Goal: Information Seeking & Learning: Learn about a topic

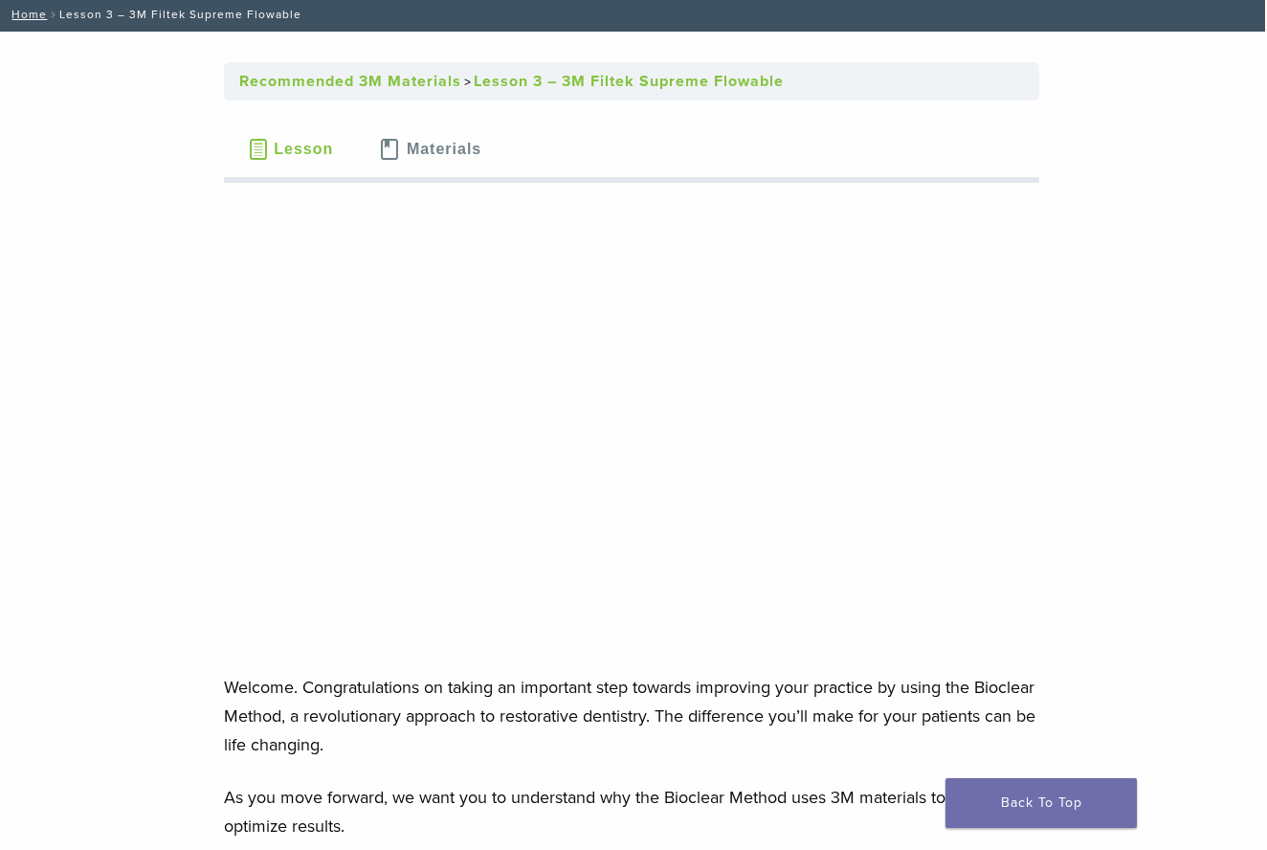
scroll to position [112, 0]
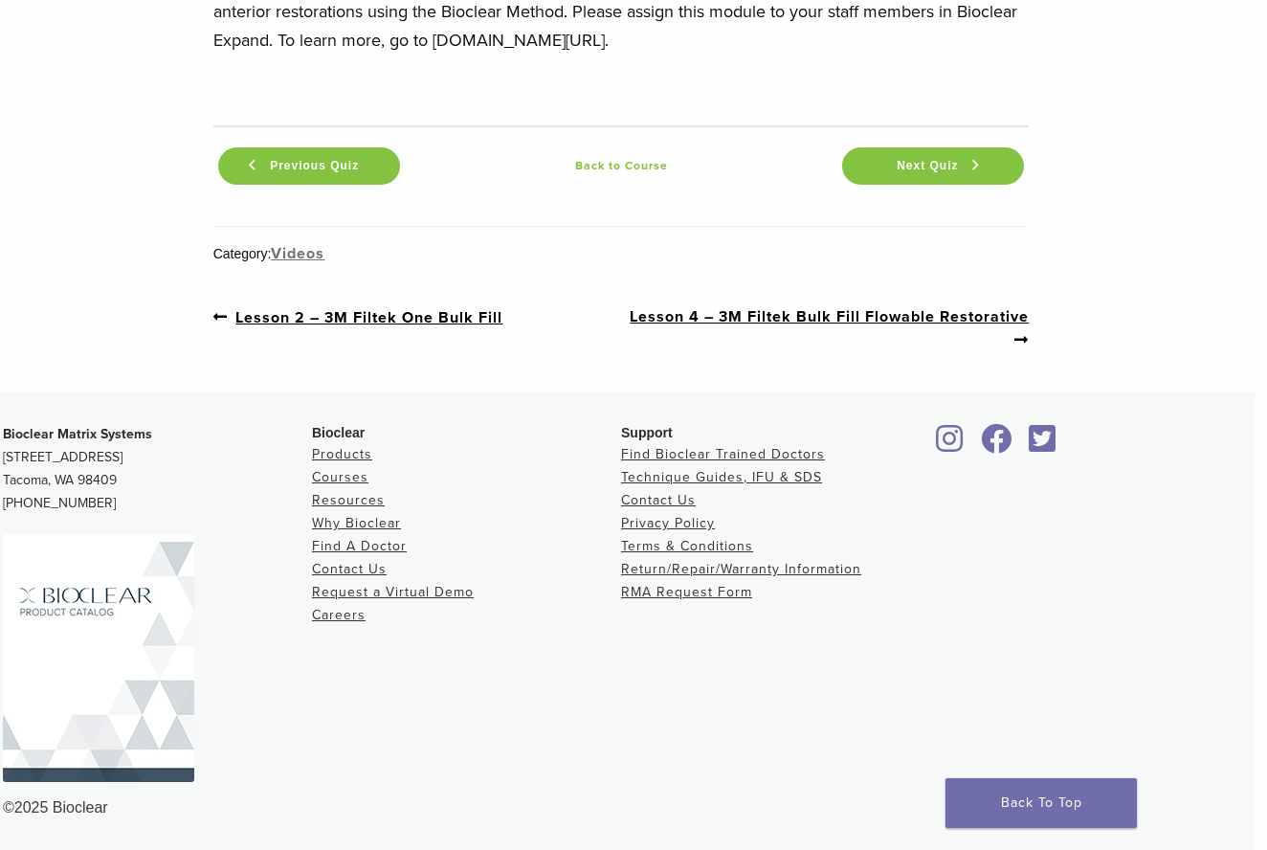
scroll to position [8918, 12]
click at [794, 319] on link "Next post: Lesson 4 – 3M Filtek Bulk Fill Flowable Restorative" at bounding box center [825, 328] width 408 height 47
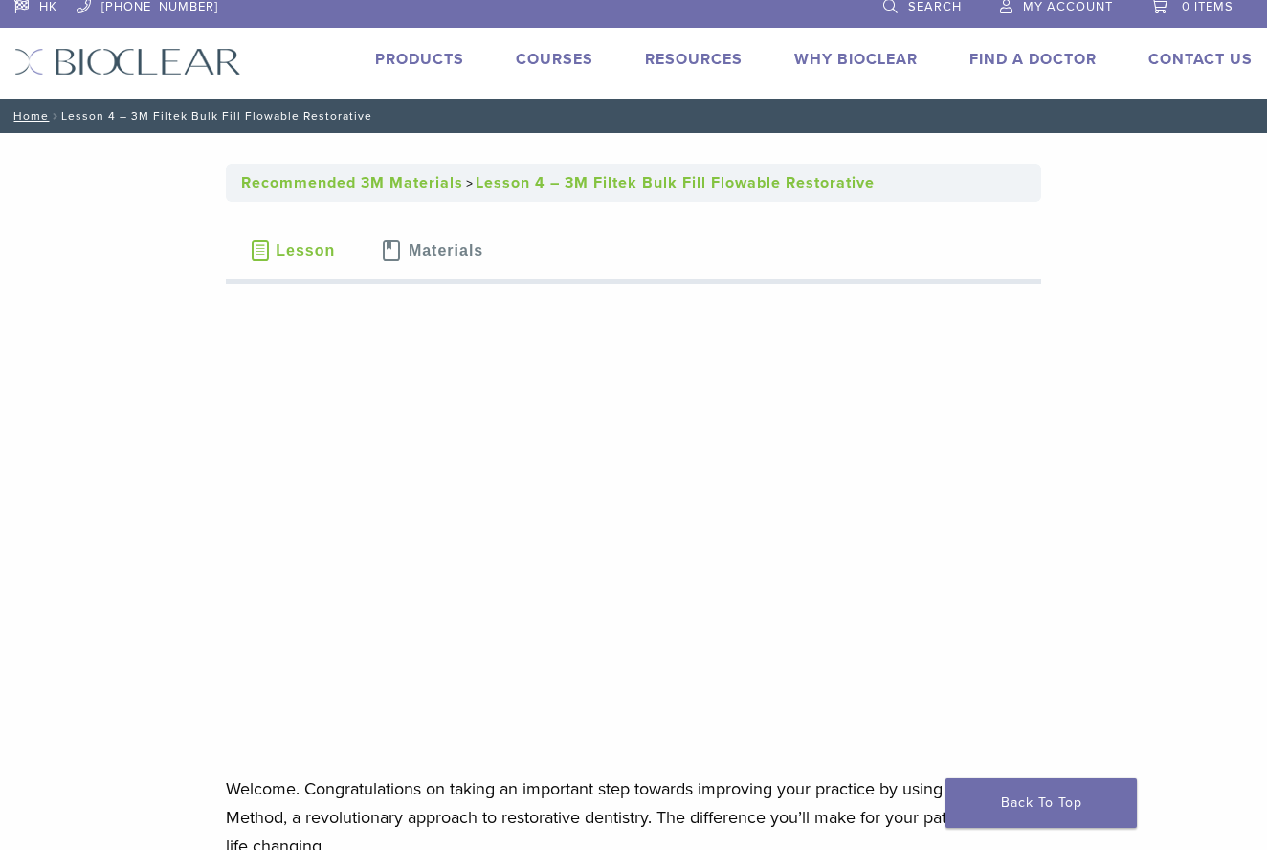
scroll to position [14, 0]
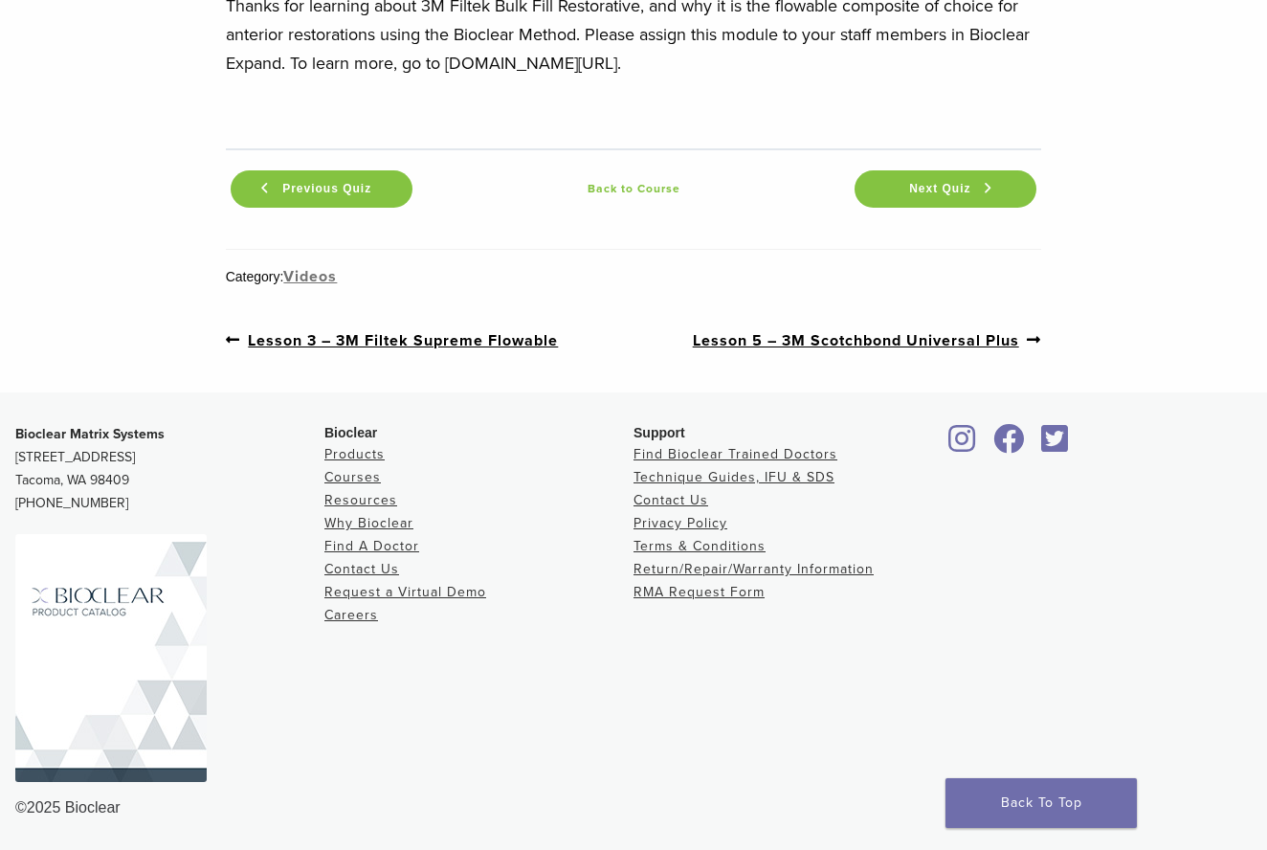
scroll to position [9347, 0]
click at [874, 343] on link "Next post: Lesson 5 – 3M Scotchbond Universal Plus" at bounding box center [867, 340] width 349 height 24
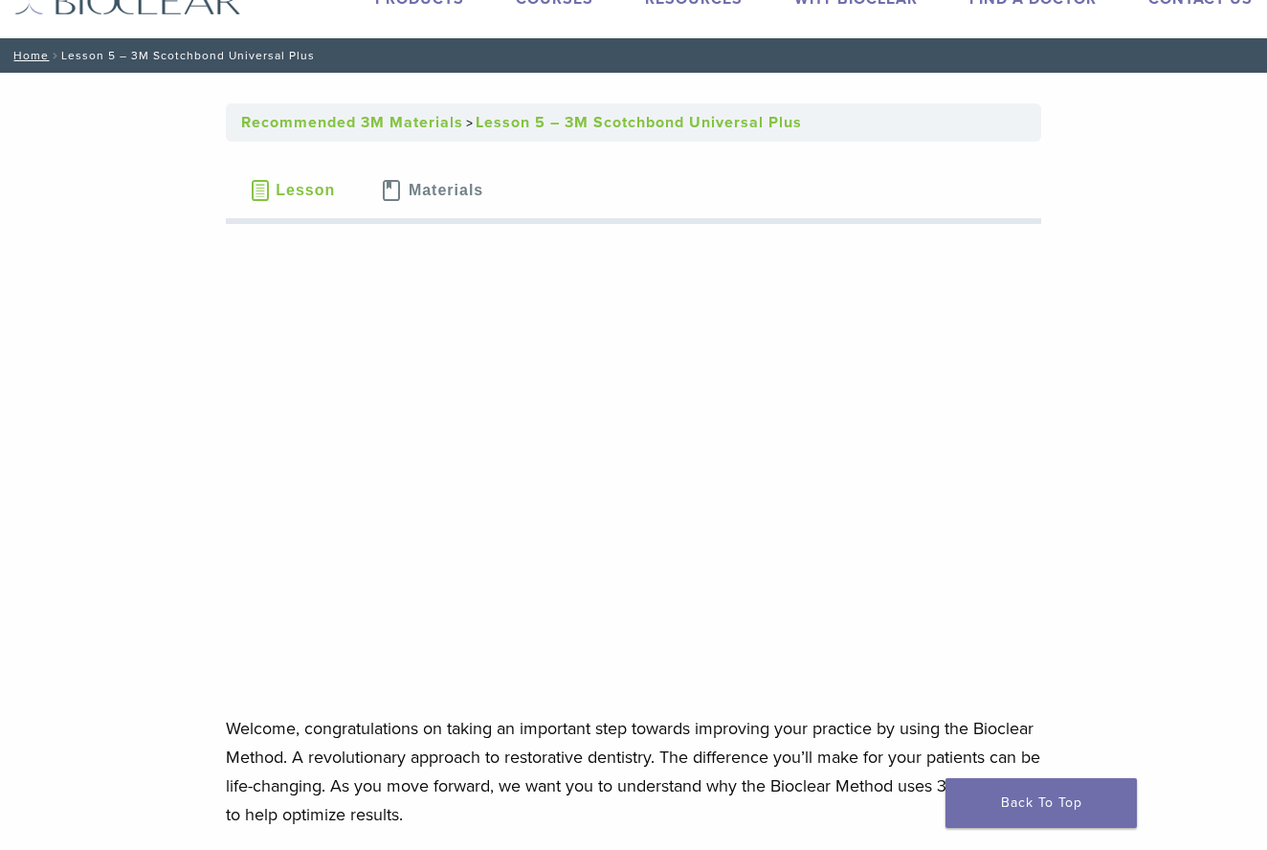
scroll to position [70, 0]
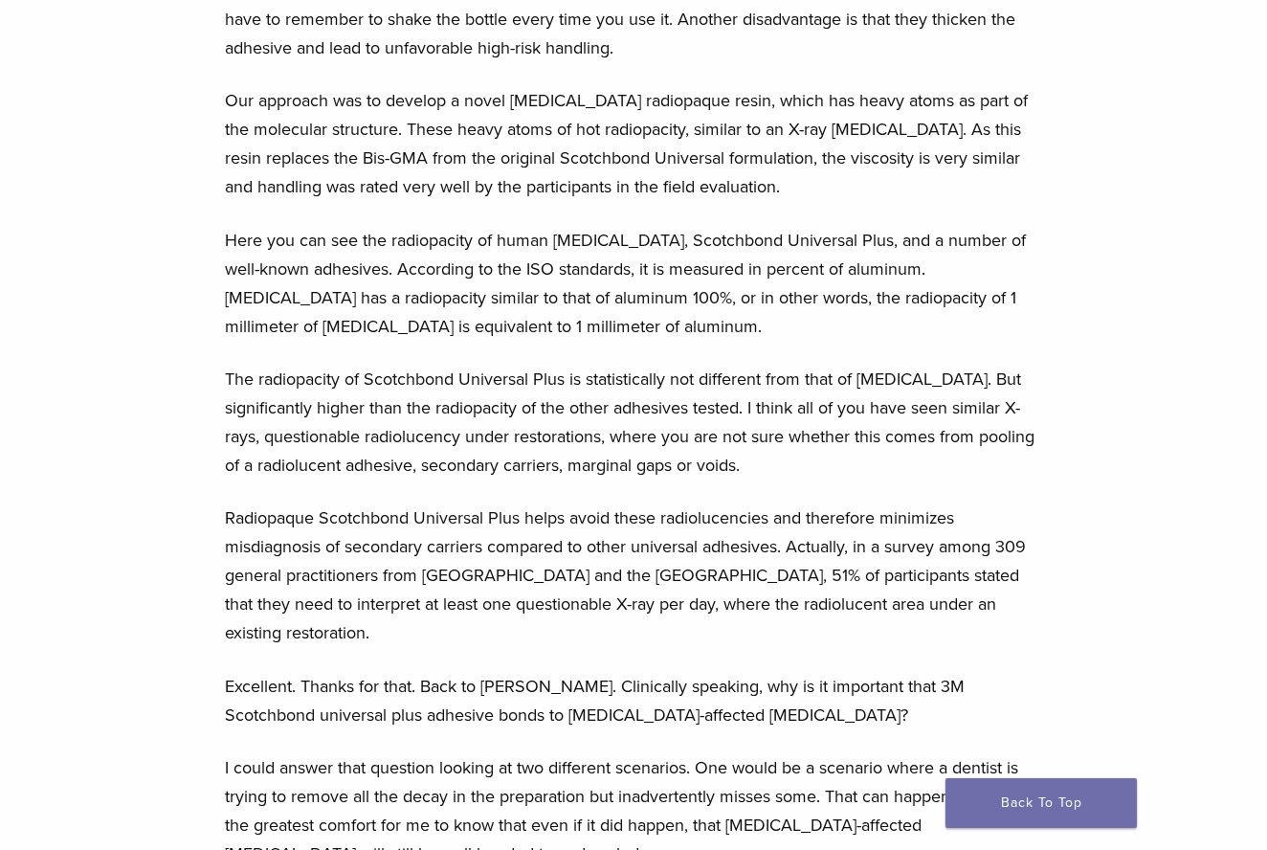
scroll to position [2450, 1]
